Goal: Task Accomplishment & Management: Manage account settings

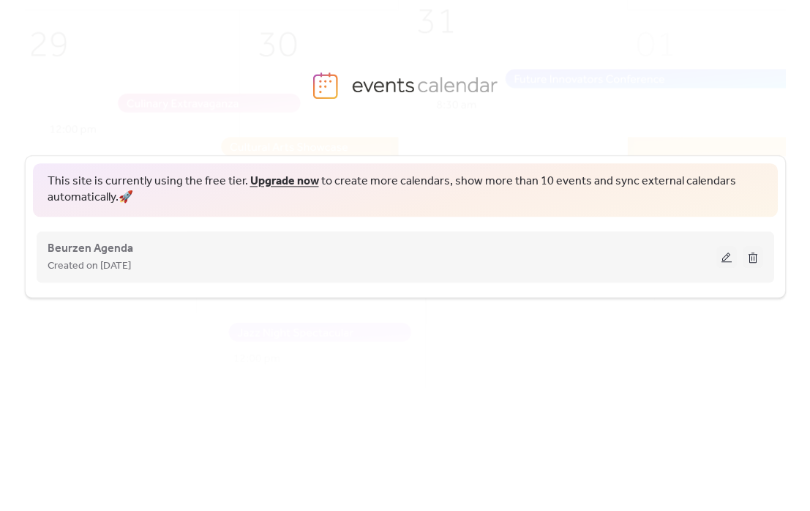
click at [728, 255] on button at bounding box center [727, 257] width 20 height 22
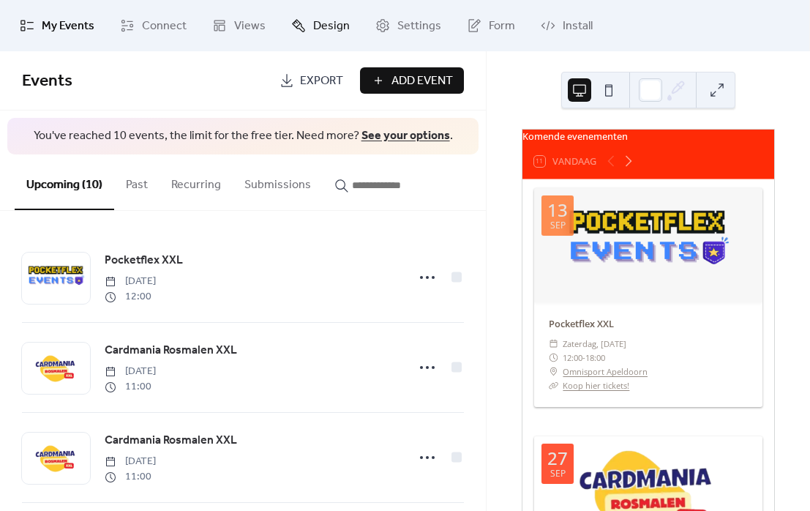
click at [321, 31] on span "Design" at bounding box center [331, 27] width 37 height 18
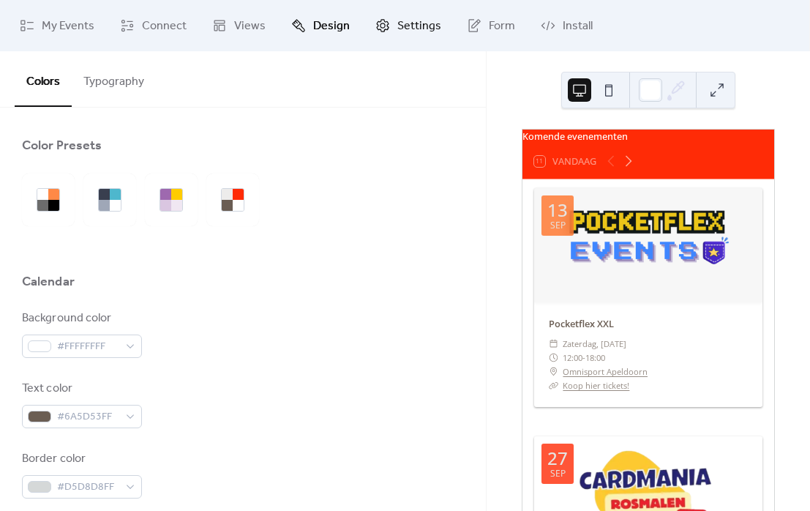
click at [409, 25] on span "Settings" at bounding box center [419, 27] width 44 height 18
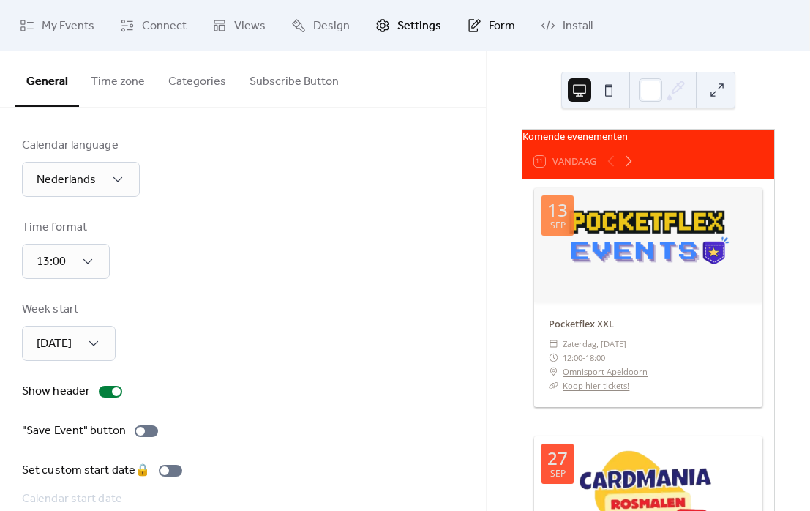
click at [491, 34] on span "Form" at bounding box center [502, 27] width 26 height 18
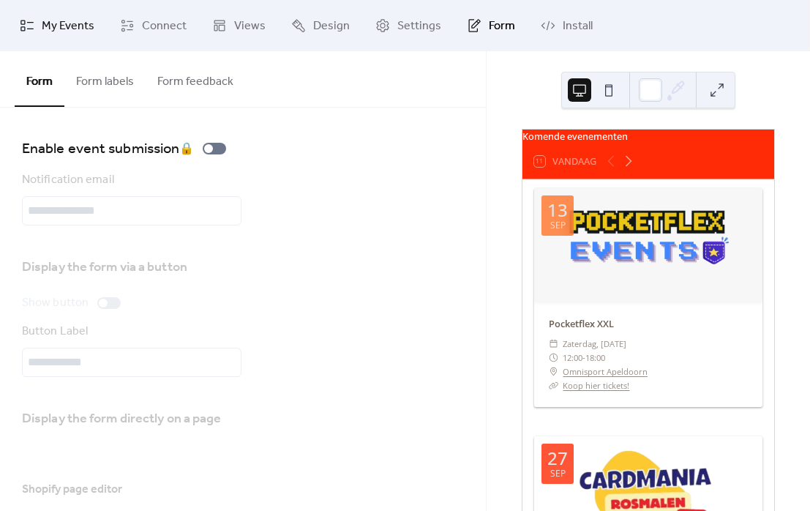
click at [47, 23] on span "My Events" at bounding box center [68, 27] width 53 height 18
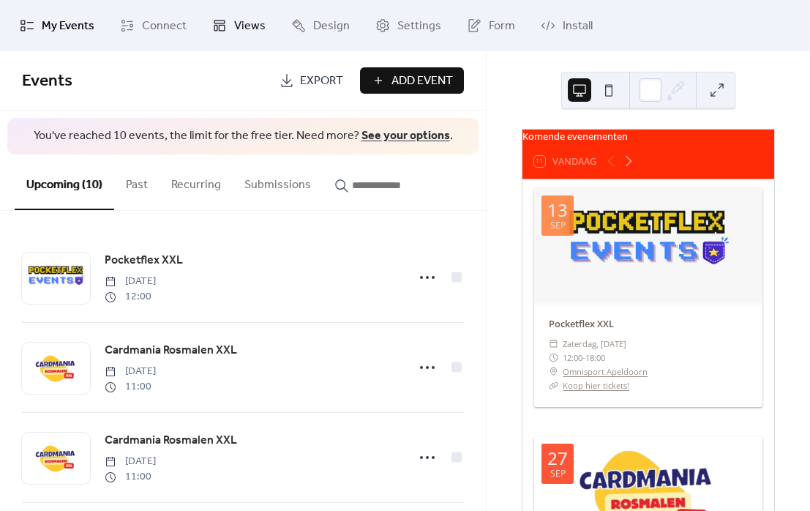
click at [240, 25] on span "Views" at bounding box center [249, 27] width 31 height 18
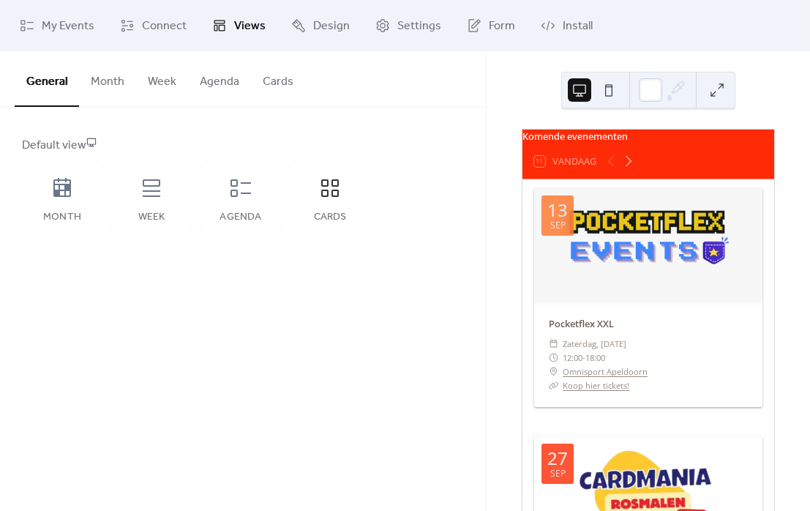
click at [269, 86] on button "Cards" at bounding box center [278, 78] width 54 height 54
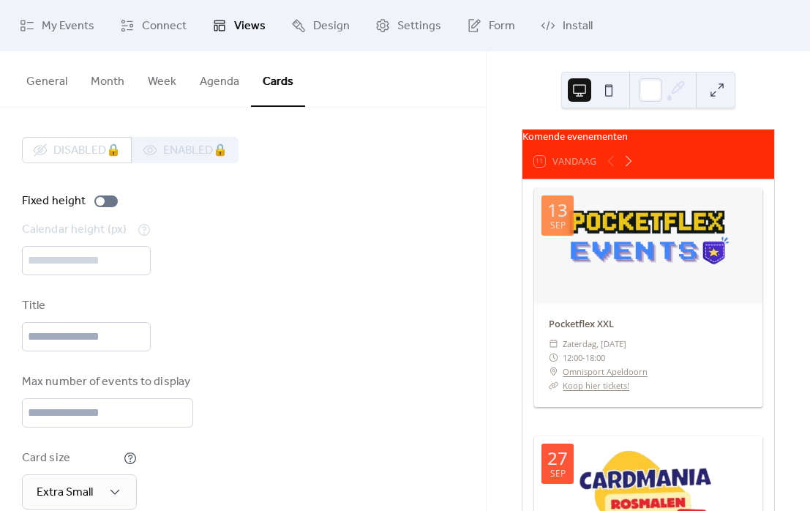
click at [712, 136] on div "Komende evenementen" at bounding box center [649, 137] width 252 height 14
click at [313, 22] on span "Design" at bounding box center [331, 27] width 37 height 18
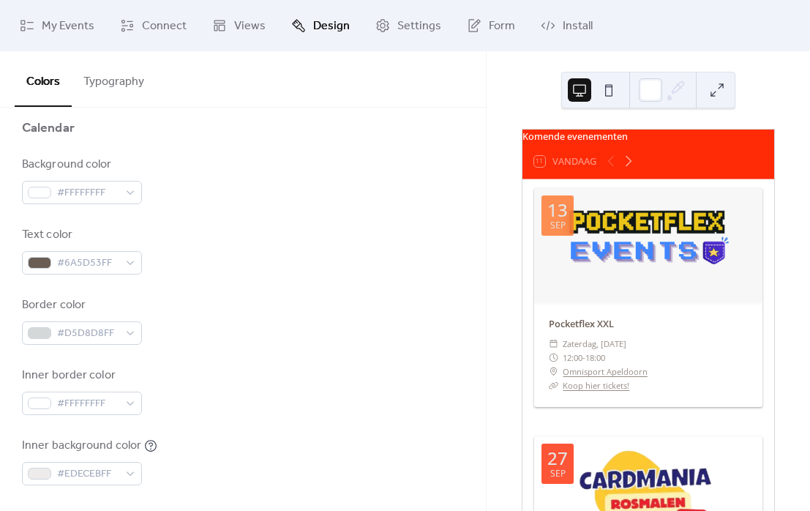
scroll to position [406, 0]
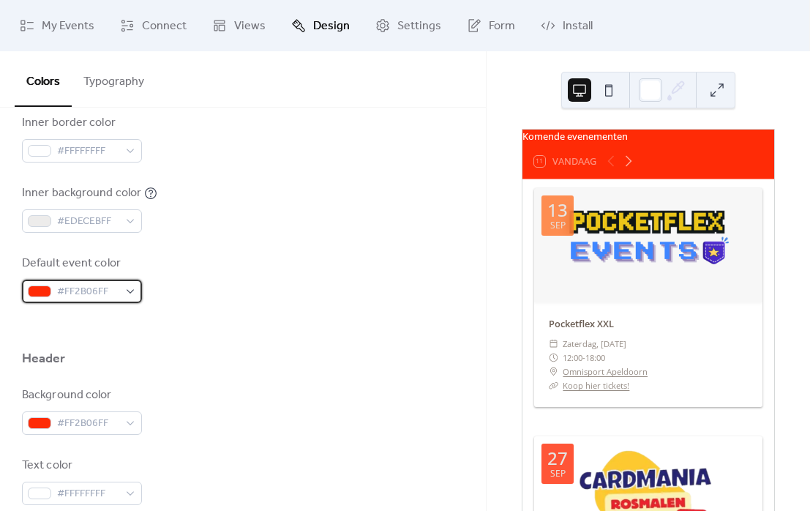
click at [116, 295] on span "#FF2B06FF" at bounding box center [87, 292] width 61 height 18
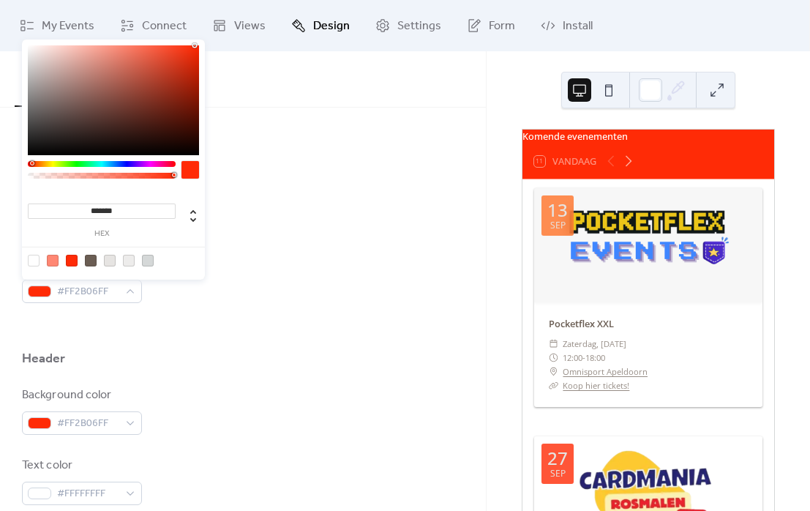
drag, startPoint x: 123, startPoint y: 209, endPoint x: 41, endPoint y: 213, distance: 82.1
click at [41, 213] on input "*******" at bounding box center [102, 210] width 148 height 15
paste input
type input "*******"
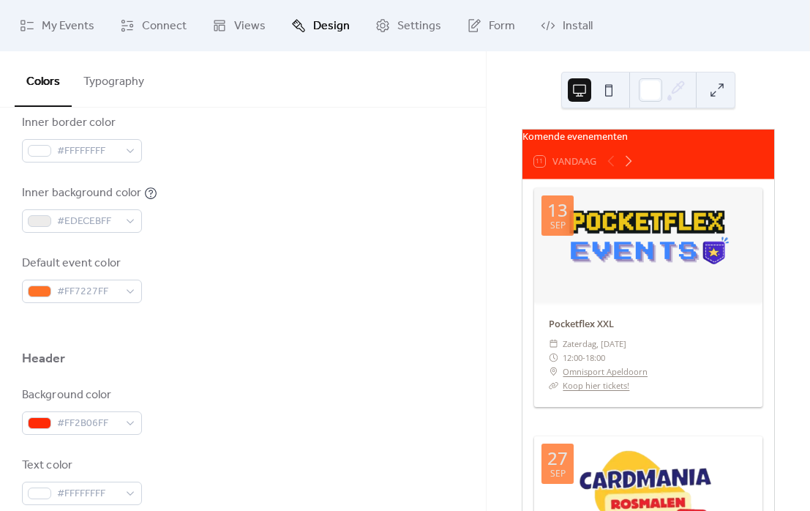
click at [212, 324] on div at bounding box center [243, 326] width 442 height 47
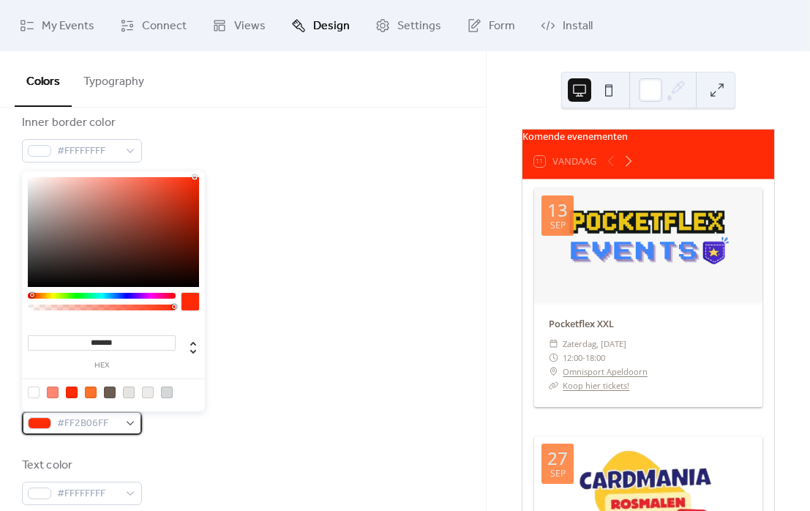
click at [89, 420] on span "#FF2B06FF" at bounding box center [87, 424] width 61 height 18
drag, startPoint x: 148, startPoint y: 341, endPoint x: -54, endPoint y: 335, distance: 202.1
click at [0, 335] on html "My Events Connect Views Design Settings Form Install Design Colors Typography C…" at bounding box center [405, 255] width 810 height 511
paste input
type input "*******"
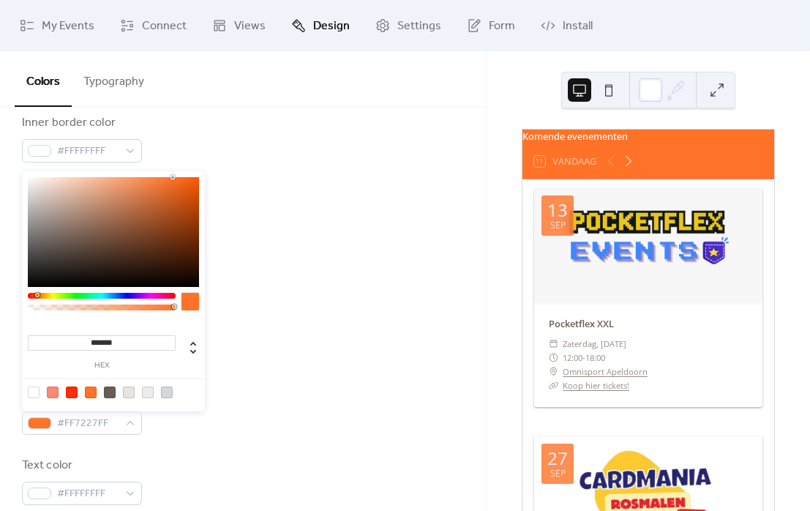
click at [397, 339] on div at bounding box center [243, 326] width 442 height 47
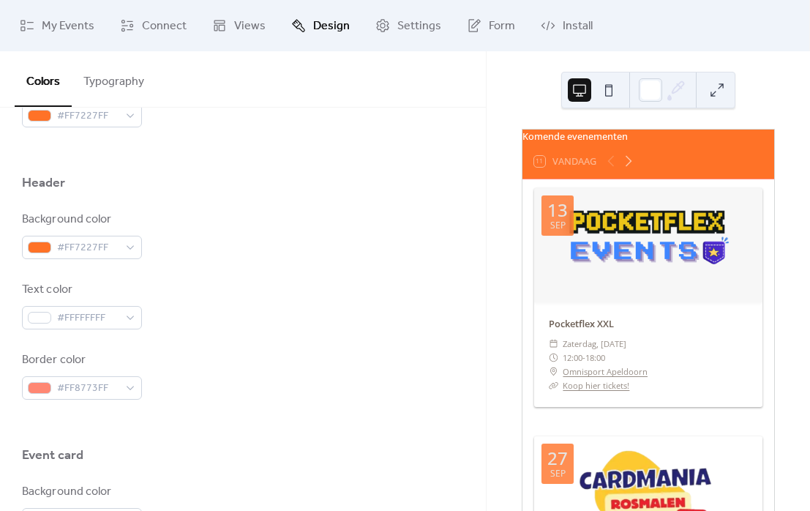
scroll to position [650, 0]
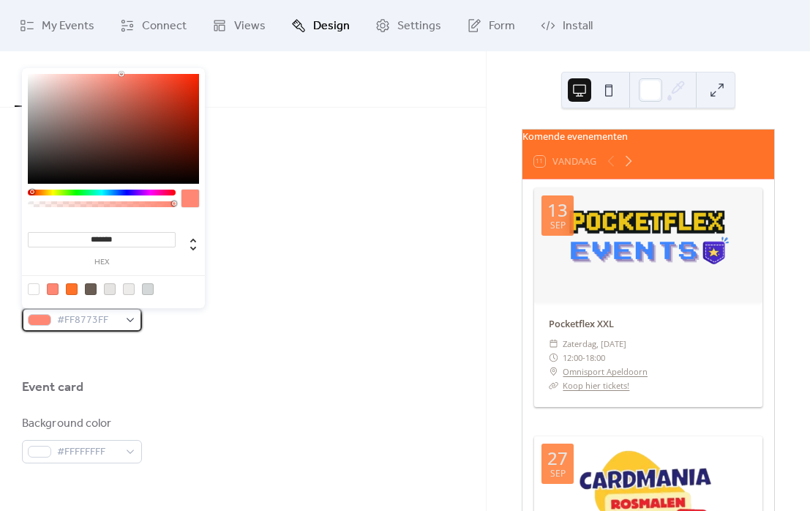
click at [100, 321] on span "#FF8773FF" at bounding box center [87, 321] width 61 height 18
drag, startPoint x: 113, startPoint y: 318, endPoint x: -15, endPoint y: 322, distance: 128.2
click at [0, 322] on html "My Events Connect Views Design Settings Form Install Design Colors Typography C…" at bounding box center [405, 255] width 810 height 511
click at [116, 318] on span "#FF8773FF" at bounding box center [87, 321] width 61 height 18
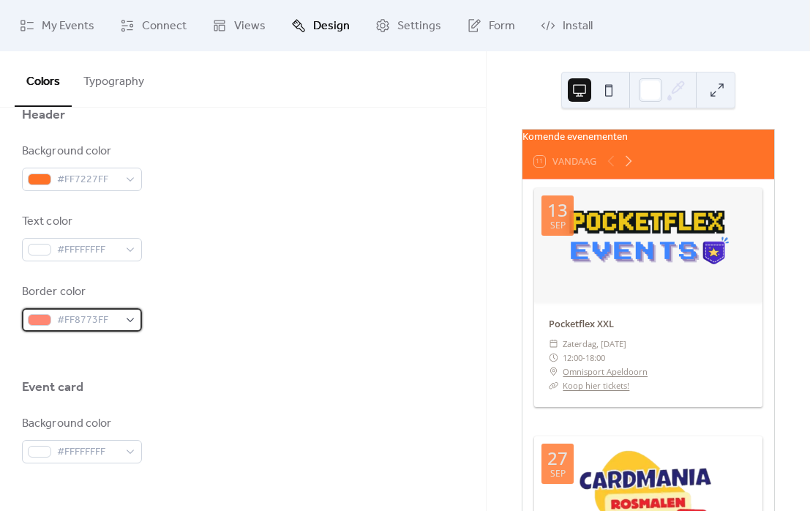
click at [113, 316] on span "#FF8773FF" at bounding box center [87, 321] width 61 height 18
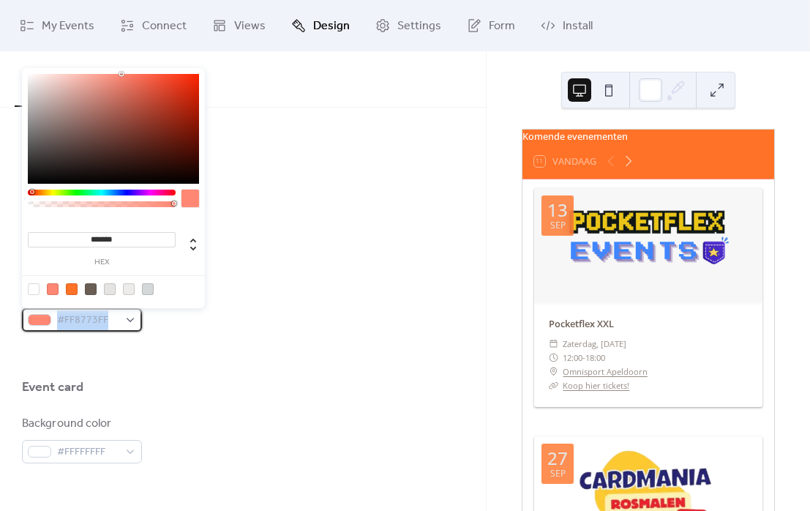
drag, startPoint x: 113, startPoint y: 316, endPoint x: 53, endPoint y: 329, distance: 61.3
click at [53, 329] on div "#FF8773FF" at bounding box center [82, 319] width 120 height 23
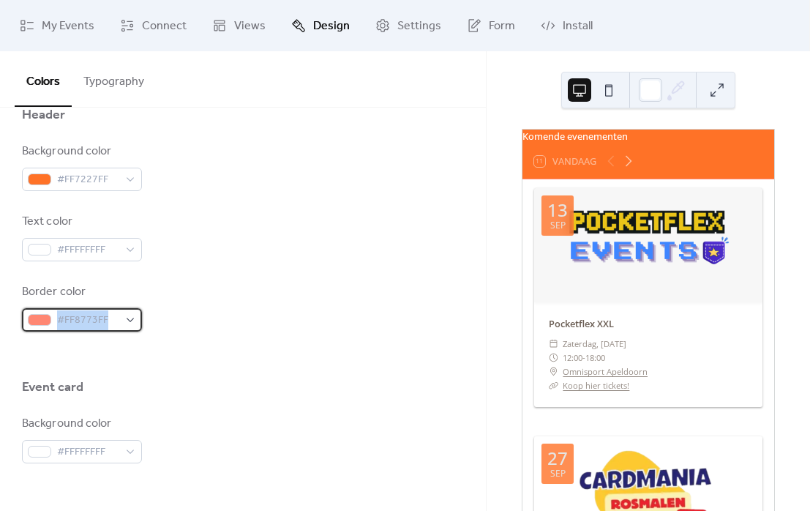
click at [115, 313] on span "#FF8773FF" at bounding box center [87, 321] width 61 height 18
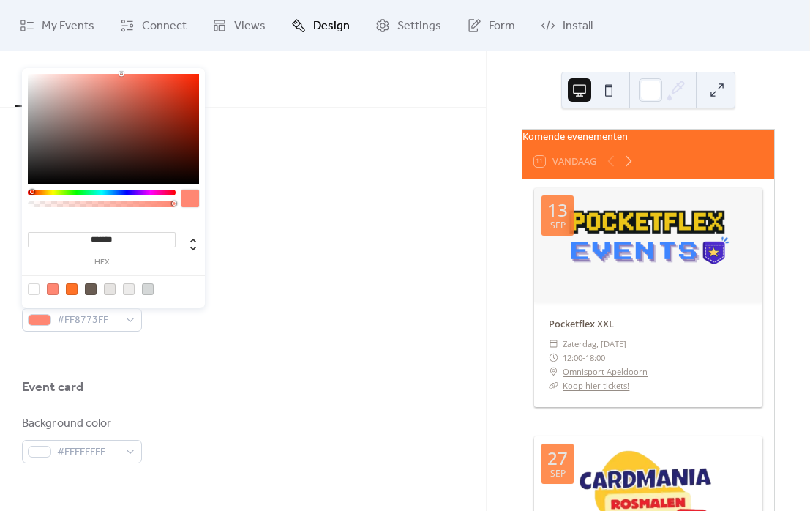
drag, startPoint x: 135, startPoint y: 239, endPoint x: -72, endPoint y: 224, distance: 207.6
click at [0, 224] on html "My Events Connect Views Design Settings Form Install Design Colors Typography C…" at bounding box center [405, 255] width 810 height 511
paste input
type input "*******"
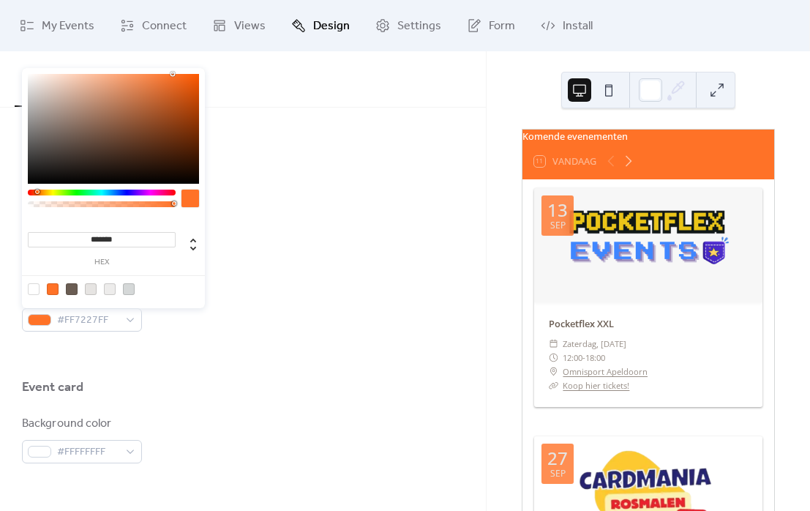
click at [352, 320] on div "Border color #FF7227FF" at bounding box center [243, 307] width 442 height 48
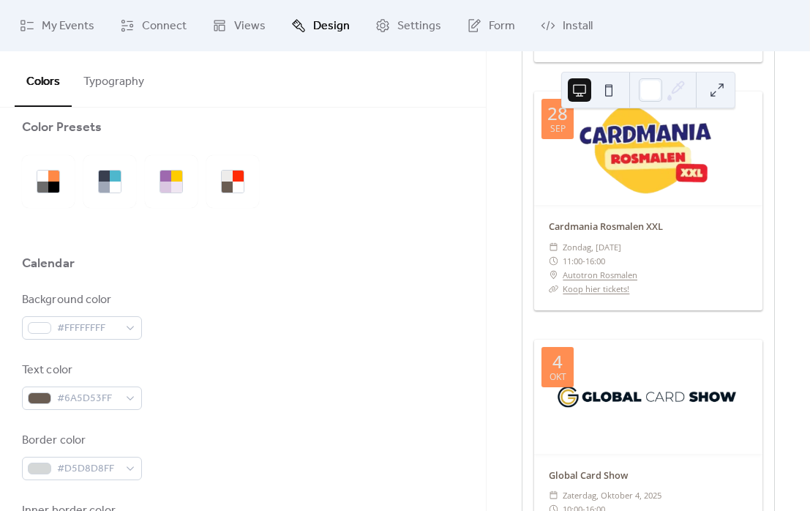
scroll to position [0, 0]
